Goal: Information Seeking & Learning: Learn about a topic

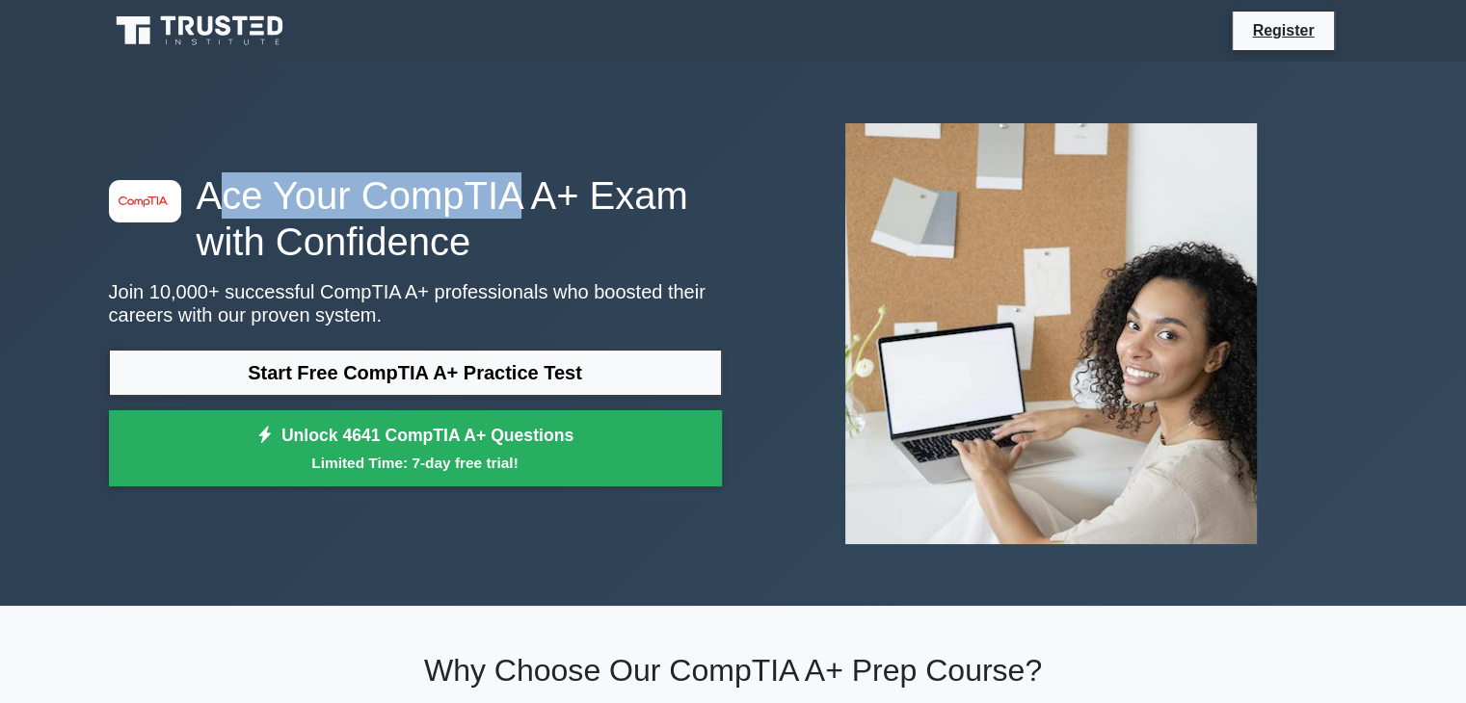
click at [497, 175] on h1 "Ace Your CompTIA A+ Exam with Confidence" at bounding box center [415, 218] width 613 height 93
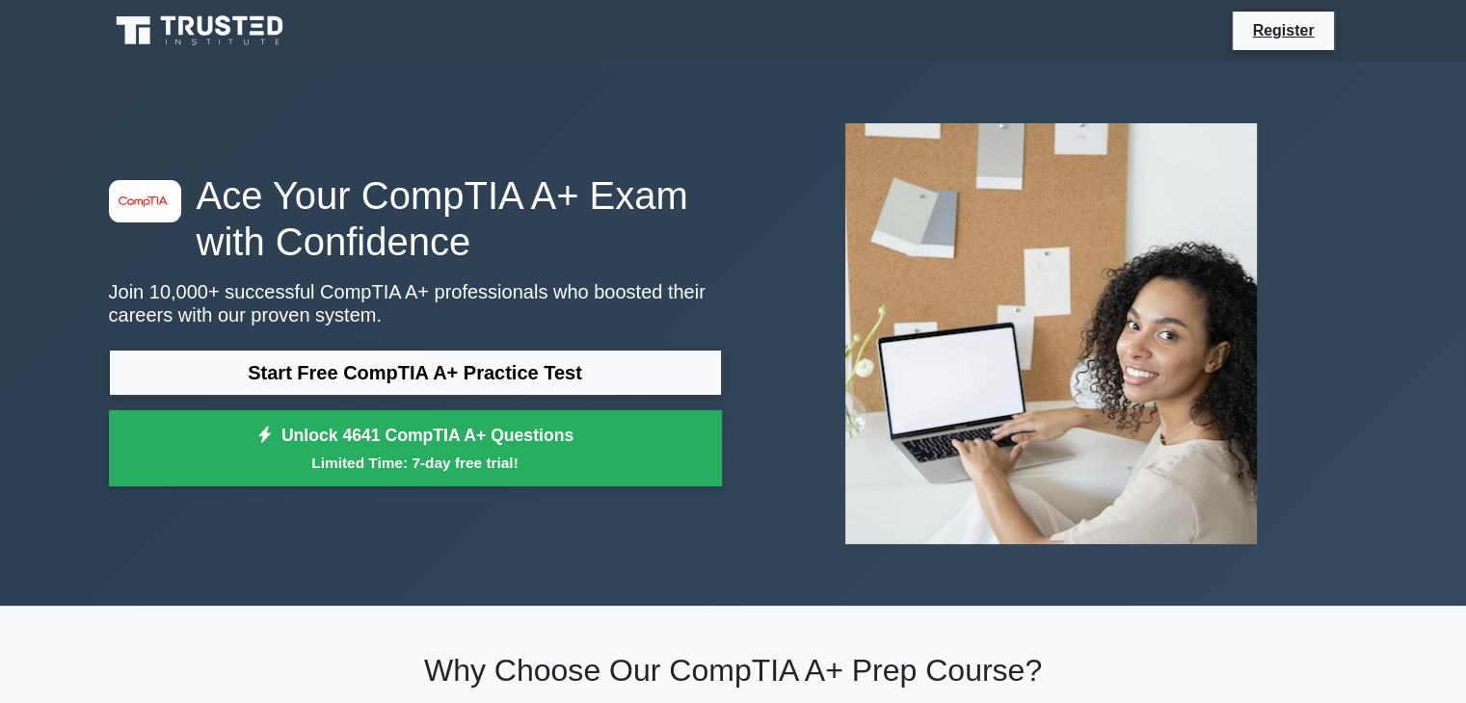
click at [393, 305] on p "Join 10,000+ successful CompTIA A+ professionals who boosted their careers with…" at bounding box center [415, 303] width 613 height 46
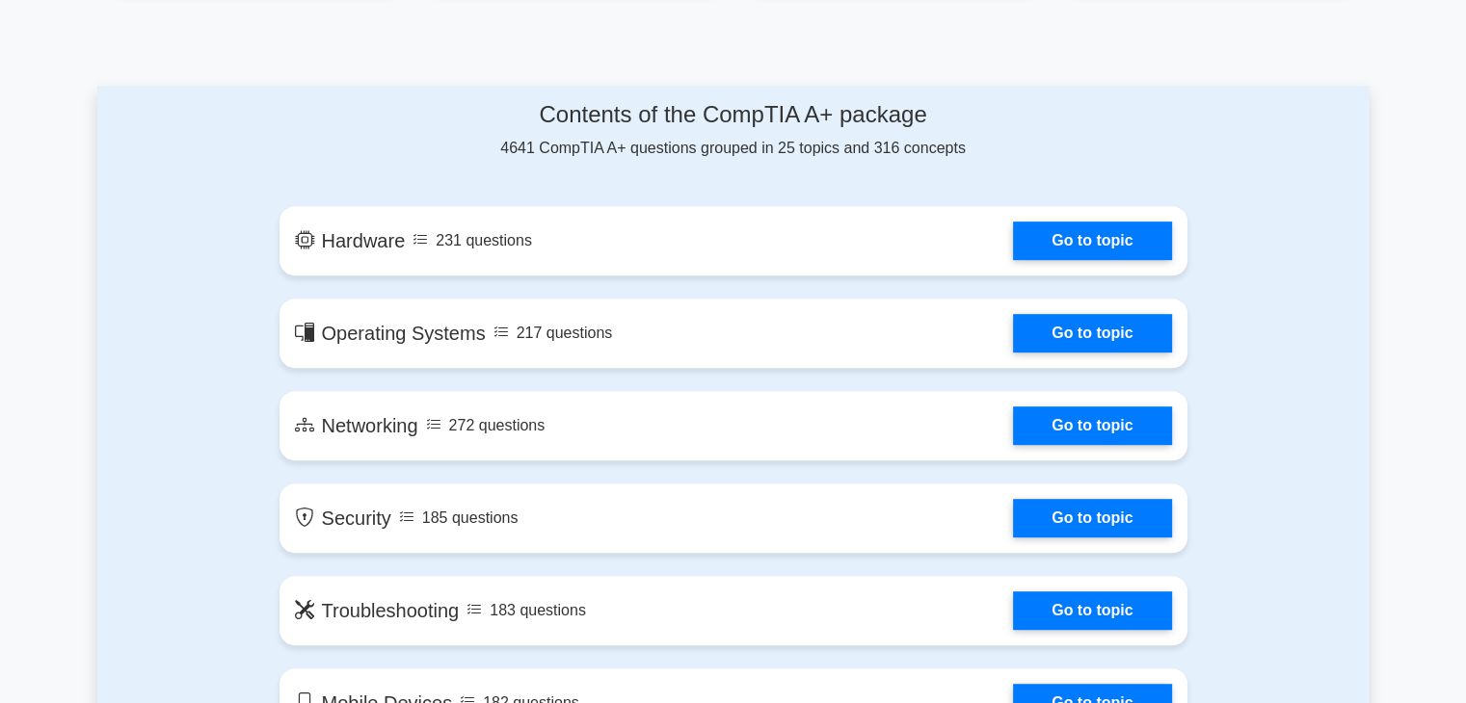
scroll to position [957, 0]
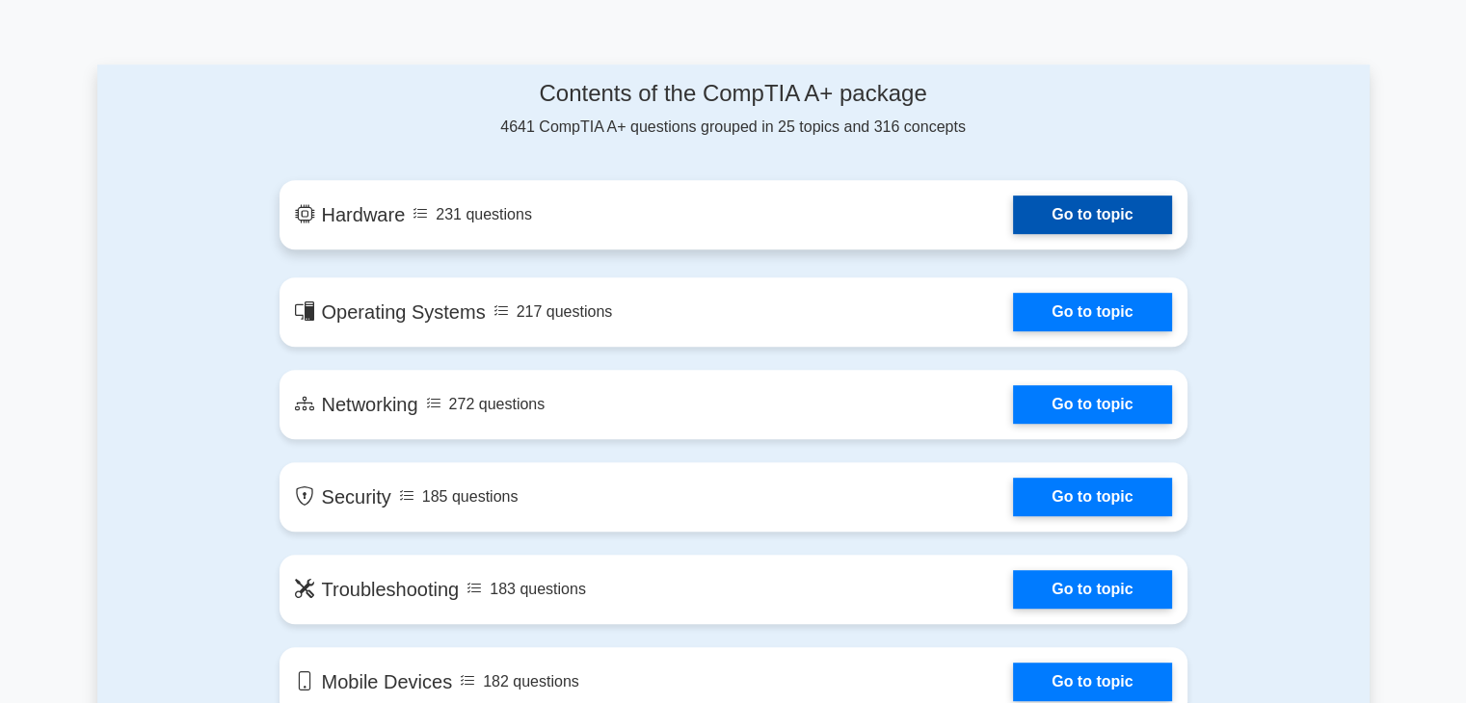
click at [1041, 219] on link "Go to topic" at bounding box center [1092, 215] width 158 height 39
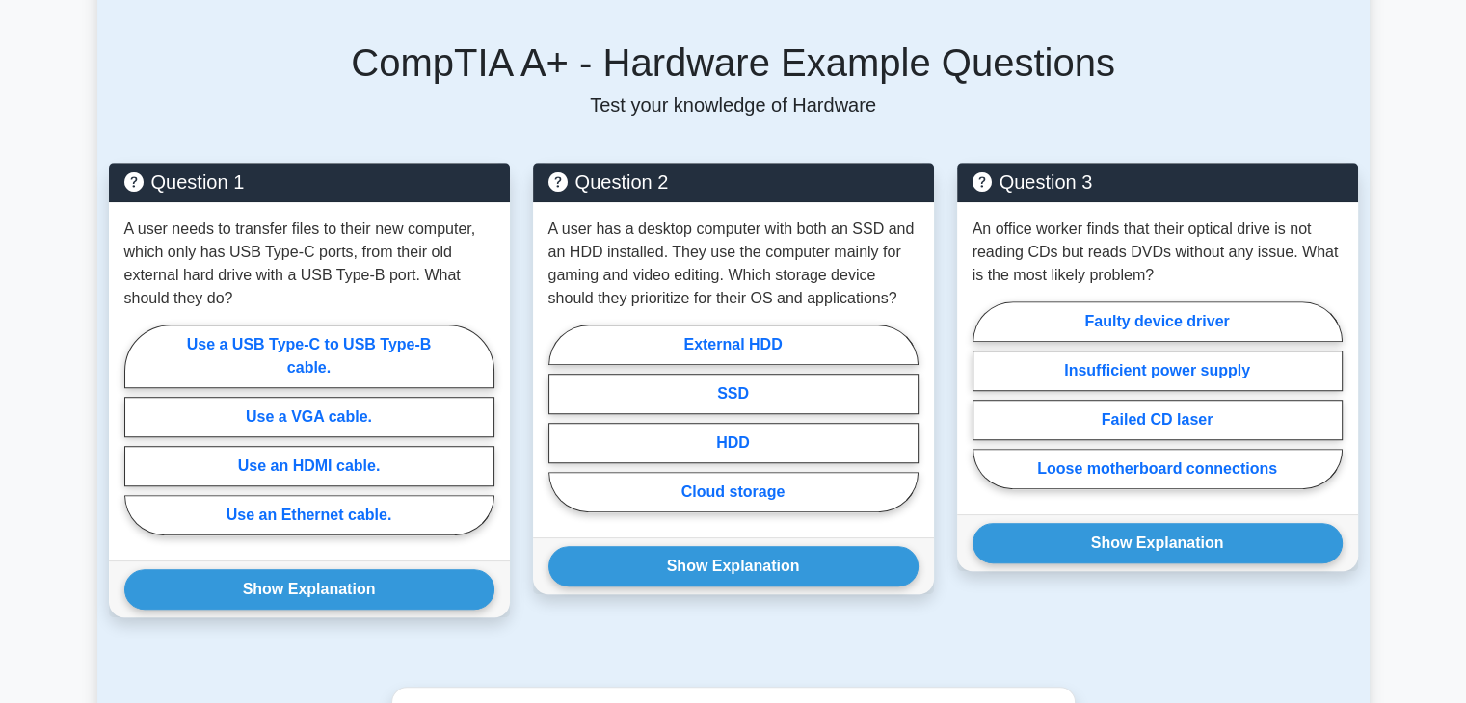
scroll to position [1251, 0]
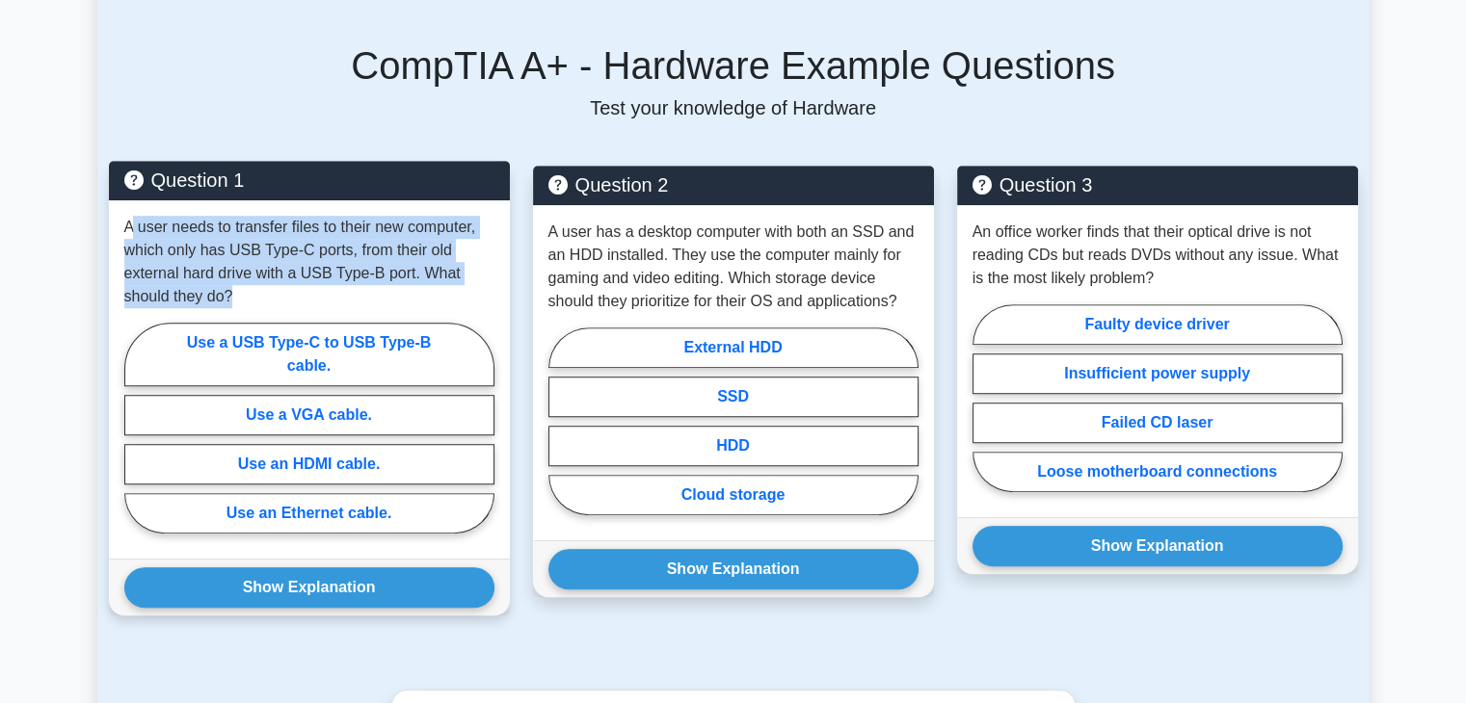
drag, startPoint x: 135, startPoint y: 200, endPoint x: 244, endPoint y: 271, distance: 129.6
click at [244, 271] on p "A user needs to transfer files to their new computer, which only has USB Type-C…" at bounding box center [309, 262] width 370 height 93
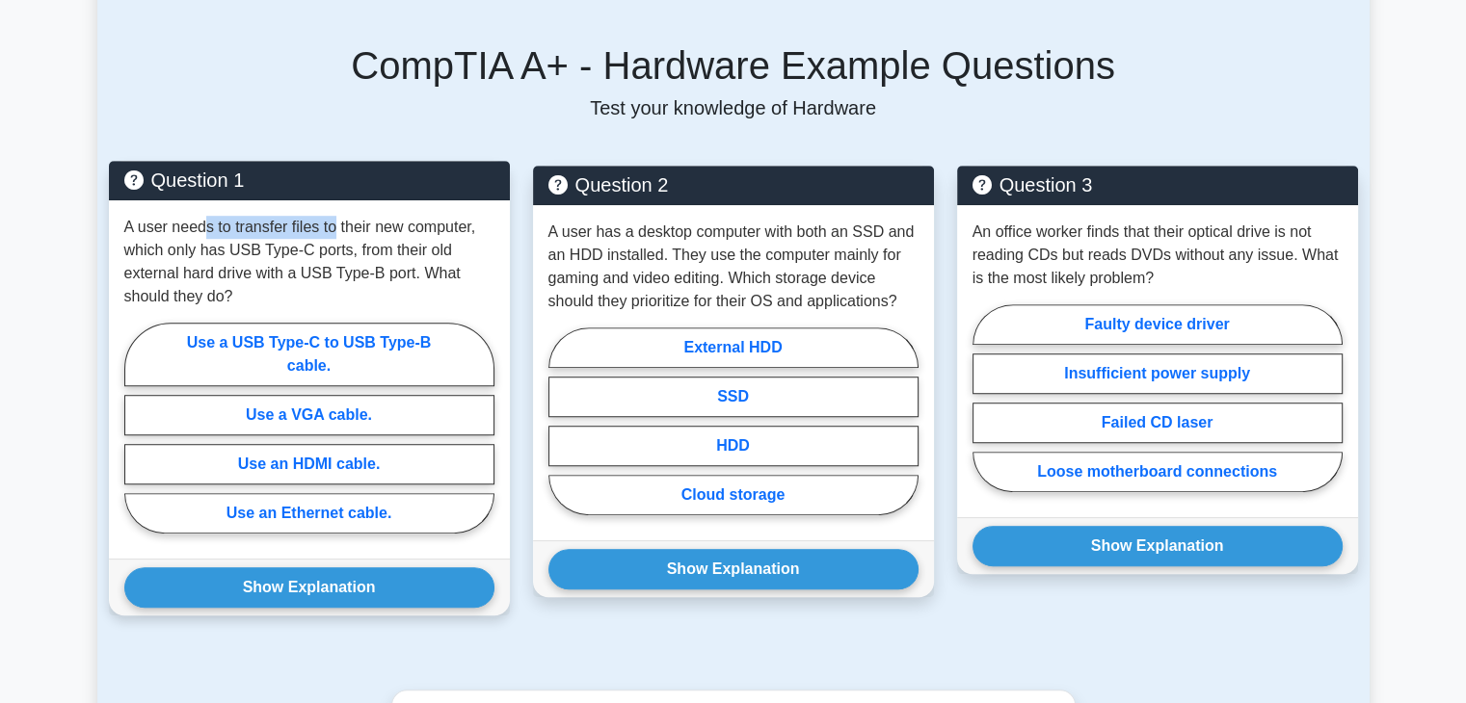
drag, startPoint x: 202, startPoint y: 193, endPoint x: 333, endPoint y: 186, distance: 131.2
click at [333, 200] on div "A user needs to transfer files to their new computer, which only has USB Type-C…" at bounding box center [309, 379] width 401 height 358
click at [345, 200] on div "A user needs to transfer files to their new computer, which only has USB Type-C…" at bounding box center [309, 379] width 401 height 358
drag, startPoint x: 309, startPoint y: 205, endPoint x: 382, endPoint y: 195, distance: 73.0
click at [382, 216] on p "A user needs to transfer files to their new computer, which only has USB Type-C…" at bounding box center [309, 262] width 370 height 93
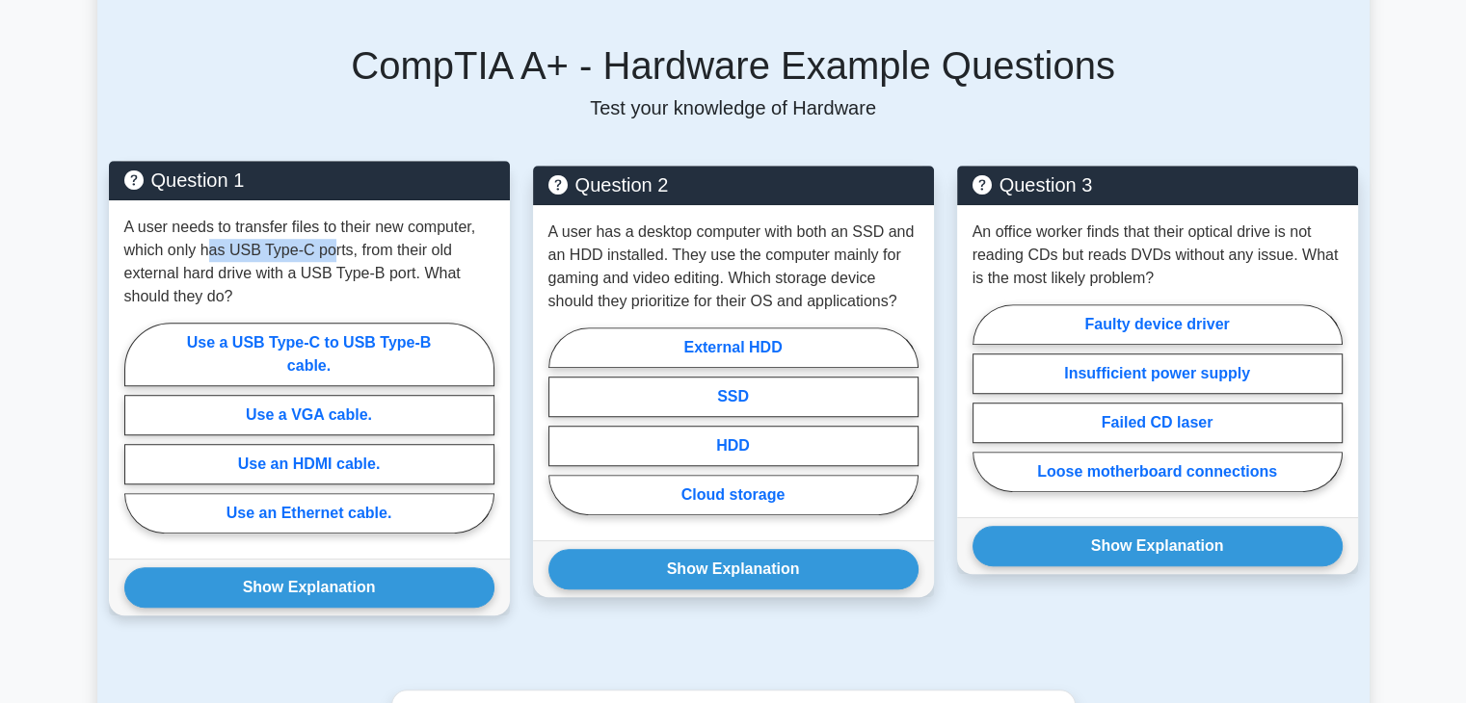
drag, startPoint x: 205, startPoint y: 234, endPoint x: 340, endPoint y: 227, distance: 135.1
click at [340, 227] on p "A user needs to transfer files to their new computer, which only has USB Type-C…" at bounding box center [309, 262] width 370 height 93
click at [378, 230] on p "A user needs to transfer files to their new computer, which only has USB Type-C…" at bounding box center [309, 262] width 370 height 93
drag, startPoint x: 319, startPoint y: 245, endPoint x: 372, endPoint y: 247, distance: 53.0
click at [372, 247] on p "A user needs to transfer files to their new computer, which only has USB Type-C…" at bounding box center [309, 262] width 370 height 93
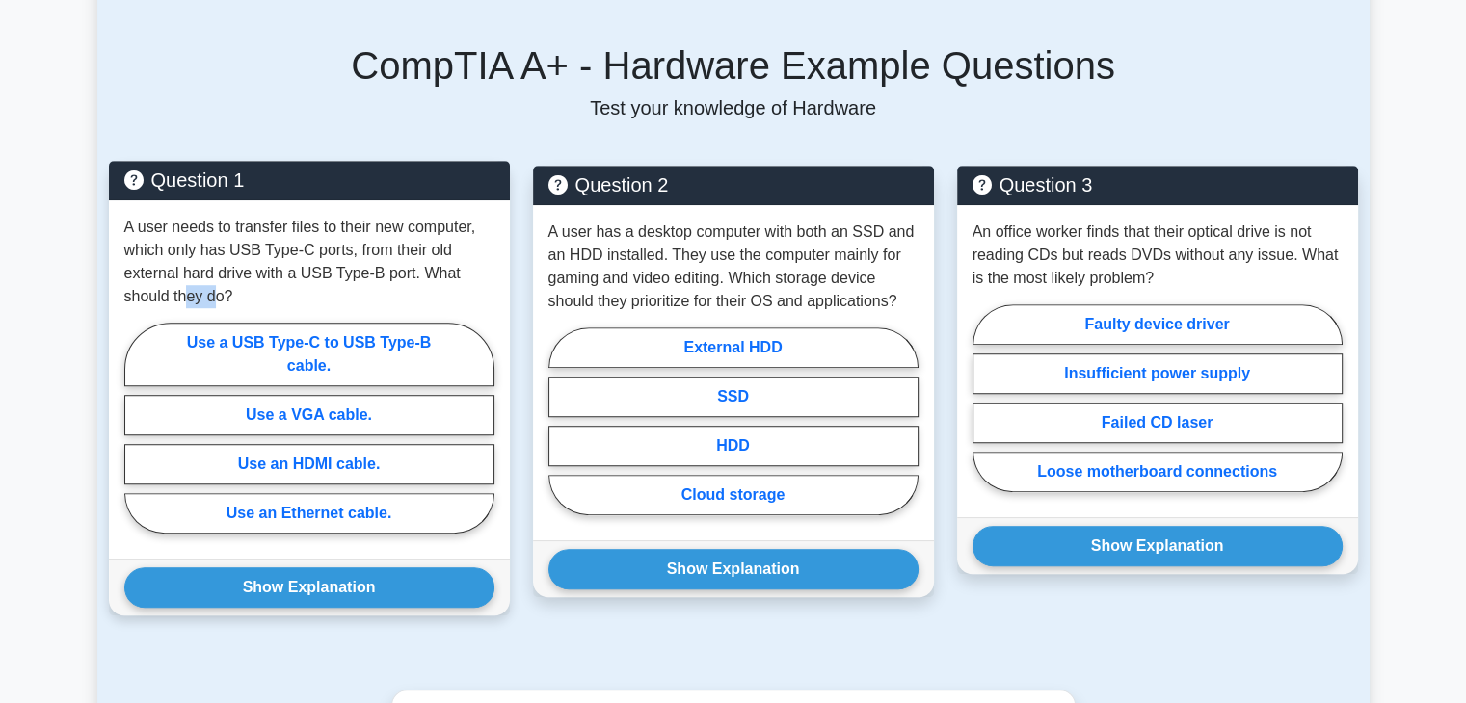
drag, startPoint x: 213, startPoint y: 275, endPoint x: 184, endPoint y: 271, distance: 29.2
click at [184, 271] on p "A user needs to transfer files to their new computer, which only has USB Type-C…" at bounding box center [309, 262] width 370 height 93
click at [254, 252] on p "A user needs to transfer files to their new computer, which only has USB Type-C…" at bounding box center [309, 262] width 370 height 93
click at [301, 444] on label "Use an HDMI cable." at bounding box center [309, 464] width 370 height 40
click at [137, 440] on input "Use an HDMI cable." at bounding box center [130, 434] width 13 height 13
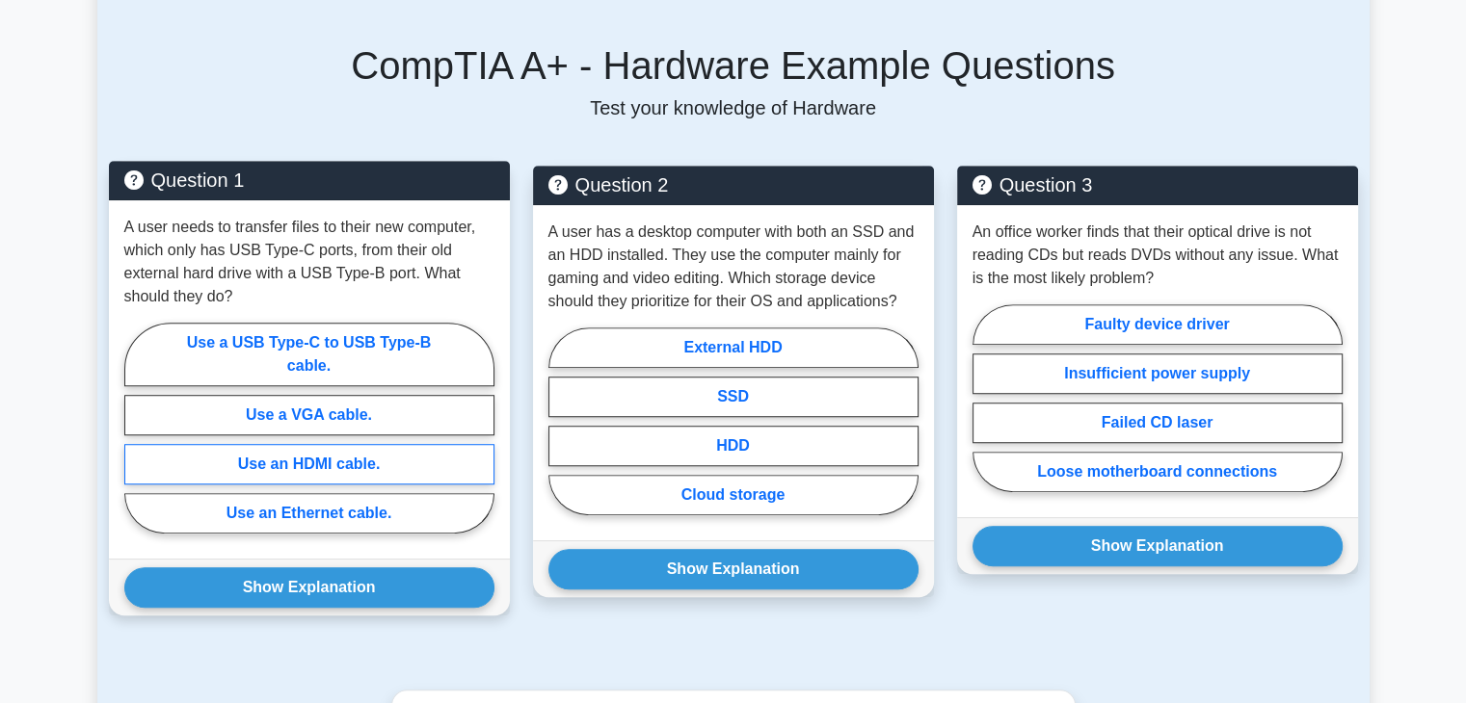
radio input "true"
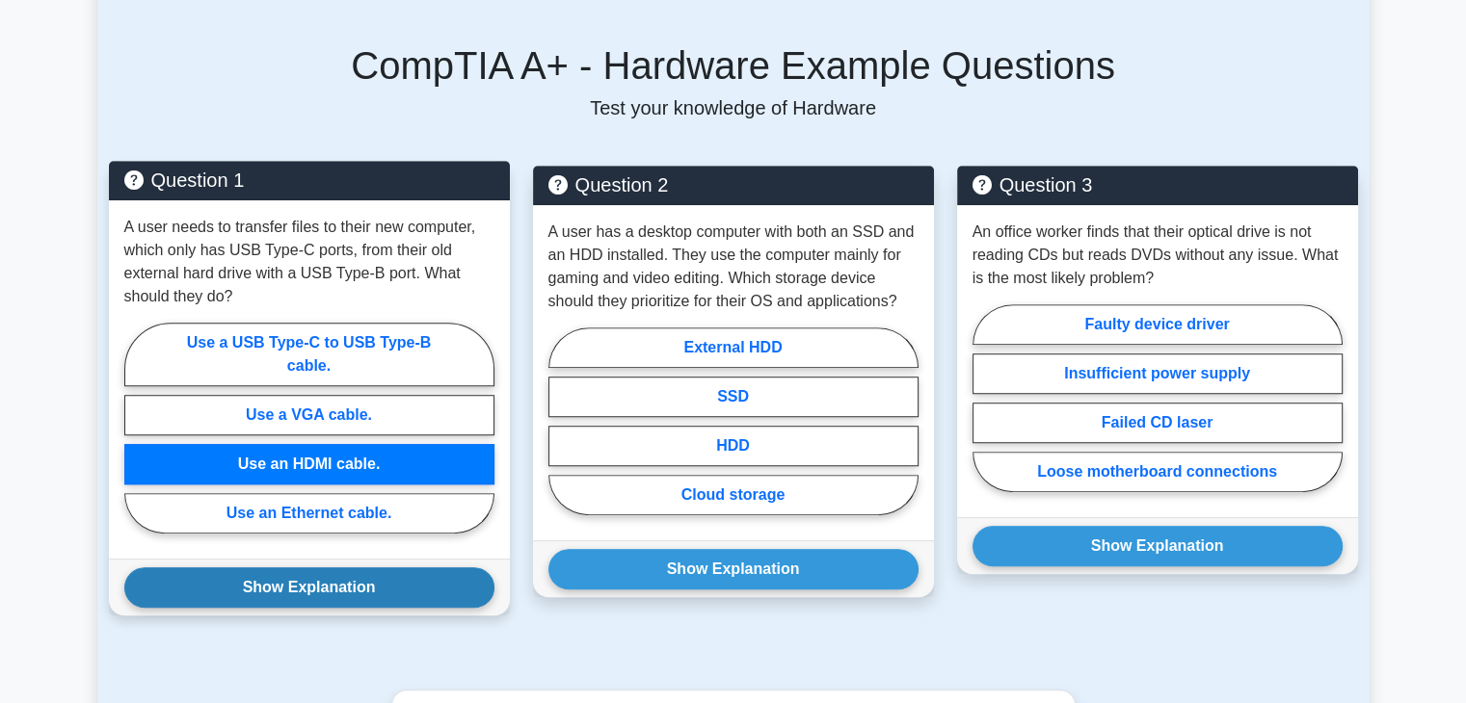
click at [326, 568] on button "Show Explanation" at bounding box center [309, 588] width 370 height 40
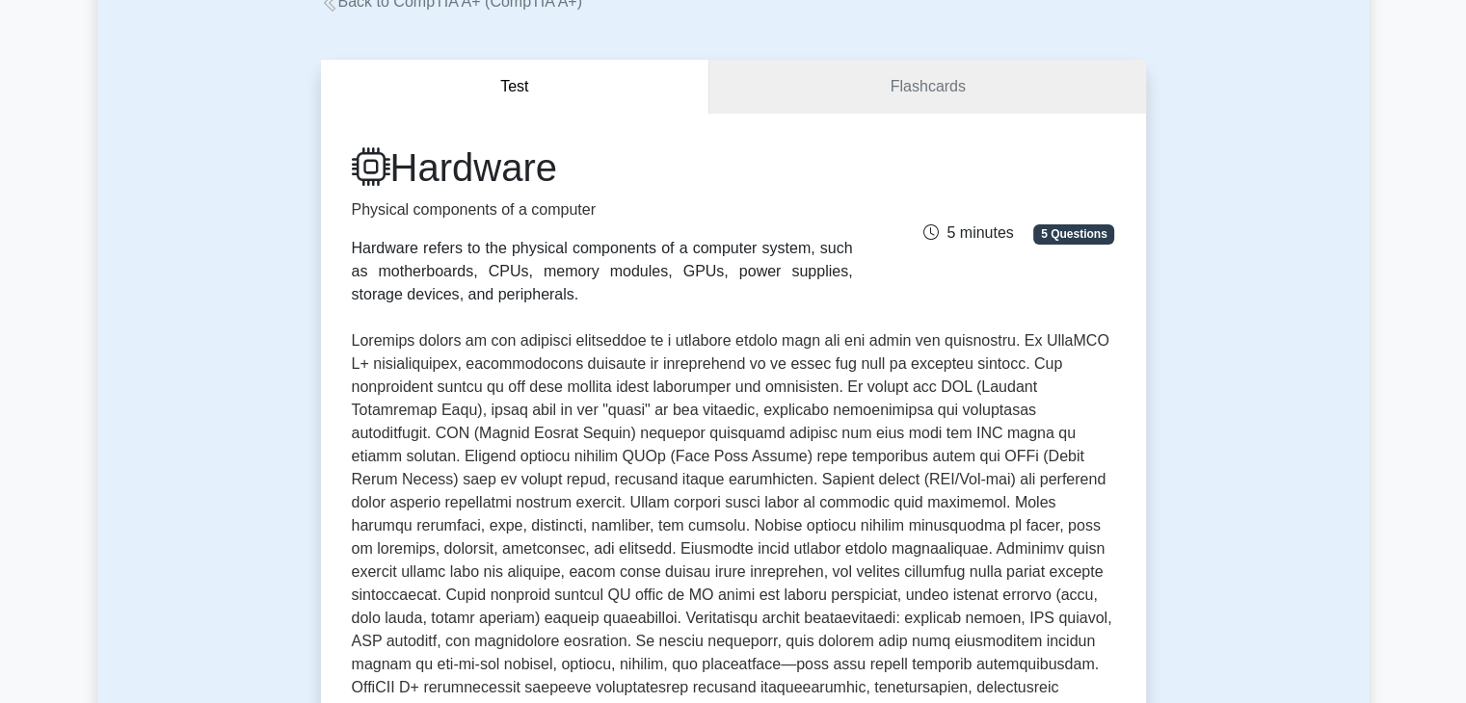
scroll to position [73, 0]
